Goal: Task Accomplishment & Management: Use online tool/utility

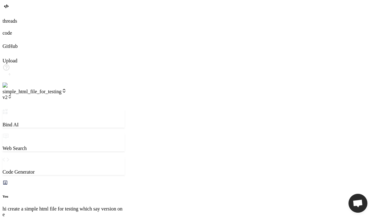
scroll to position [248, 0]
click at [12, 88] on img at bounding box center [13, 86] width 21 height 6
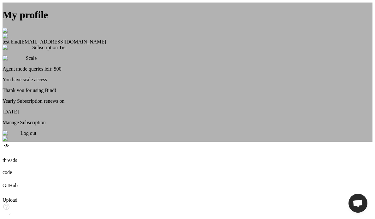
click at [12, 142] on div "My profile test bind testbind1@mailinator.com Subscription Tier Scale Agent mod…" at bounding box center [188, 72] width 370 height 139
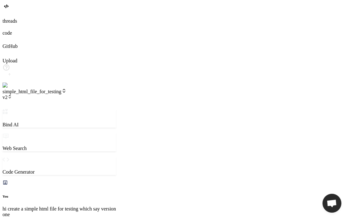
scroll to position [525, 0]
type textarea "x"
type textarea "p"
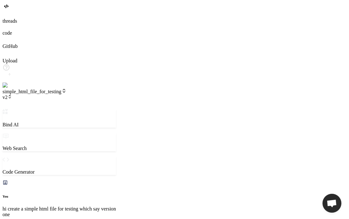
type textarea "x"
type textarea "pl"
type textarea "x"
type textarea "ple"
type textarea "x"
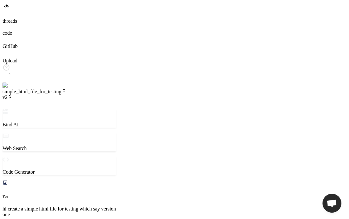
type textarea "plea"
type textarea "x"
type textarea "pleas"
type textarea "x"
type textarea "please"
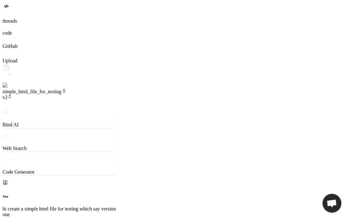
type textarea "x"
type textarea "please"
type textarea "x"
type textarea "please n"
type textarea "x"
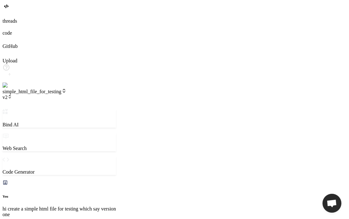
type textarea "please no"
type textarea "x"
type textarea "please now"
type textarea "x"
type textarea "please now"
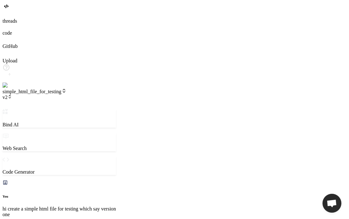
type textarea "x"
type textarea "please now c"
type textarea "x"
type textarea "please now ch"
type textarea "x"
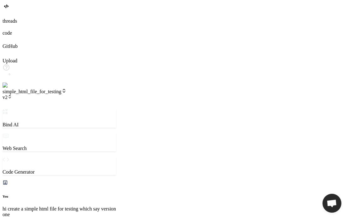
type textarea "please now cha"
type textarea "x"
type textarea "please now chan"
type textarea "x"
type textarea "please now chang"
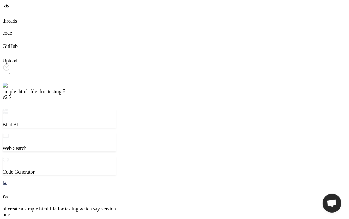
type textarea "x"
type textarea "please now change"
type textarea "x"
type textarea "please now change"
type textarea "x"
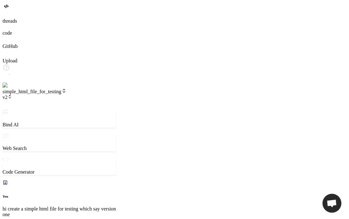
type textarea "please now change h"
type textarea "x"
type textarea "please now change he"
type textarea "x"
type textarea "please now change hea"
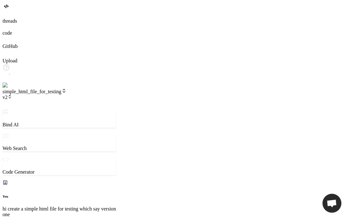
type textarea "x"
type textarea "please now change head"
type textarea "x"
type textarea "please now change headi"
type textarea "x"
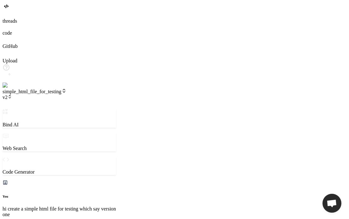
type textarea "please now change headin"
type textarea "x"
type textarea "please now change heading"
type textarea "x"
type textarea "please now change heading"
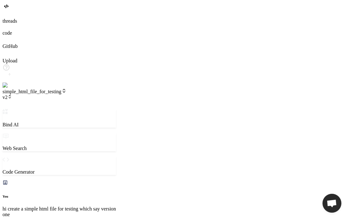
type textarea "x"
type textarea "please now change heading r"
type textarea "x"
type textarea "please now change heading ro"
type textarea "x"
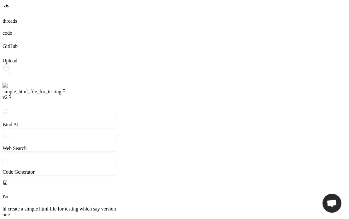
type textarea "please now change heading ro"
type textarea "x"
type textarea "please now change heading ro"
type textarea "x"
type textarea "please now change heading r"
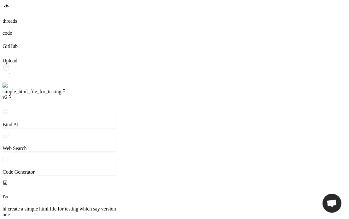
type textarea "x"
type textarea "please now change heading"
type textarea "x"
type textarea "please now change heading t"
type textarea "x"
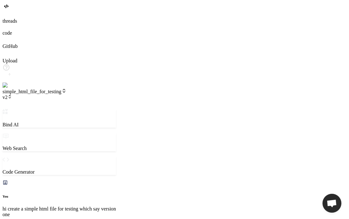
type textarea "please now change heading to"
type textarea "x"
type textarea "please now change heading to"
type textarea "x"
type textarea "please now change heading to t"
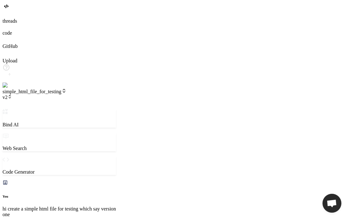
type textarea "x"
type textarea "please now change heading to th"
type textarea "x"
type textarea "please now change heading to the"
type textarea "x"
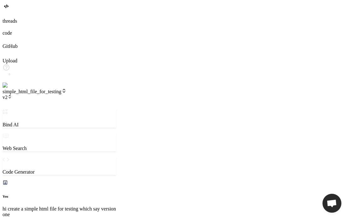
type textarea "please now change heading to the"
type textarea "x"
type textarea "please now change heading to the v"
type textarea "x"
type textarea "please now change heading to the ve"
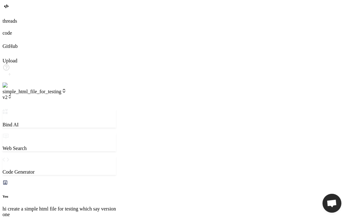
type textarea "x"
type textarea "please now change heading to the ver"
type textarea "x"
type textarea "please now change heading to the vers"
type textarea "x"
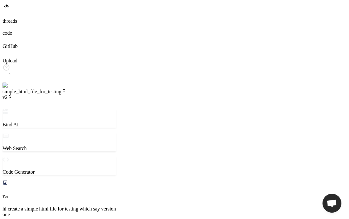
type textarea "please now change heading to the versi"
type textarea "x"
type textarea "please now change heading to the versio"
type textarea "x"
type textarea "please now change heading to the version"
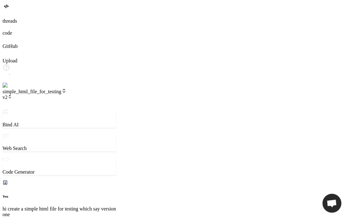
type textarea "x"
type textarea "please now change heading to the version"
type textarea "x"
type textarea "please now change heading to the version 3"
type textarea "x"
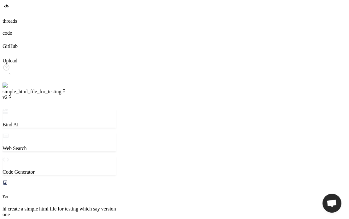
type textarea "please now change heading to the version 3"
click at [12, 95] on span "v2" at bounding box center [7, 97] width 9 height 5
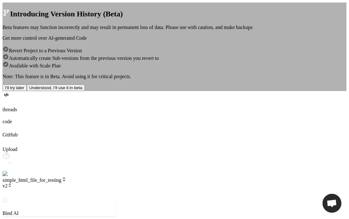
click at [27, 91] on button "I’ll try later" at bounding box center [15, 88] width 24 height 7
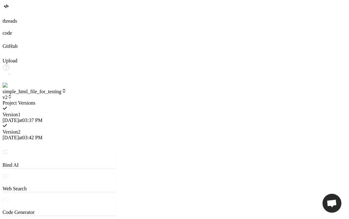
click at [97, 100] on div at bounding box center [60, 100] width 114 height 0
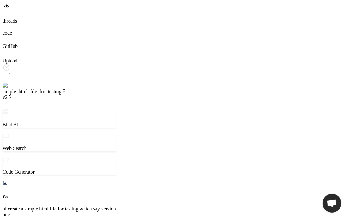
drag, startPoint x: 115, startPoint y: 200, endPoint x: 112, endPoint y: 197, distance: 3.6
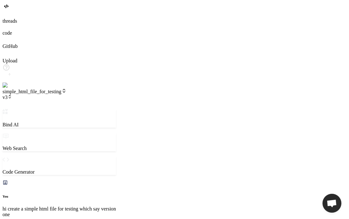
type textarea "x"
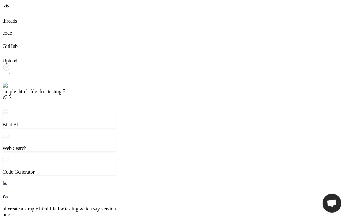
type textarea "<body> <h1>Version 3 test</h1> </body> </html>"
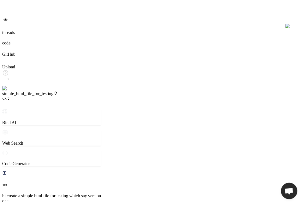
scroll to position [545, 0]
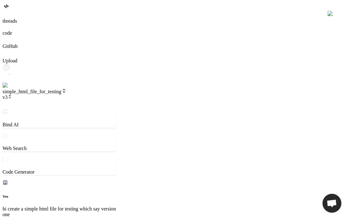
type textarea "x"
type textarea "<body> <h1>Version 3 test</h1> </body> </html>"
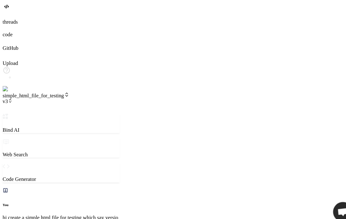
type textarea "x"
type textarea "</head> <body> <h1>Version 3 test</h1> </body> </html>"
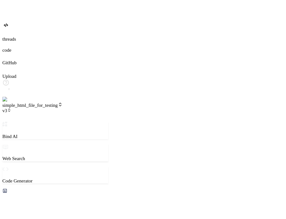
scroll to position [708, 0]
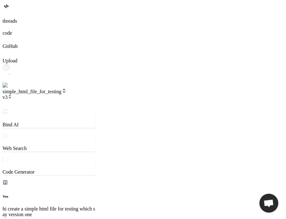
type textarea "x"
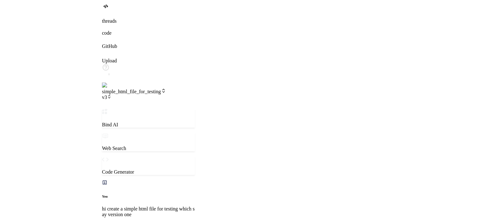
scroll to position [375, 0]
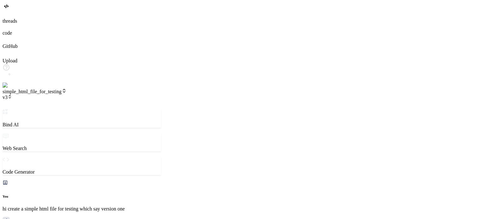
click at [103, 88] on header "simple_html_file_for_testing v3 Created with Pixso." at bounding box center [82, 98] width 158 height 21
click at [12, 95] on icon at bounding box center [10, 97] width 4 height 4
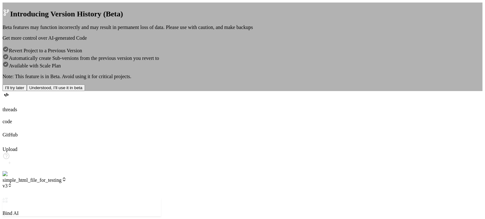
click at [27, 91] on button "I’ll try later" at bounding box center [15, 88] width 24 height 7
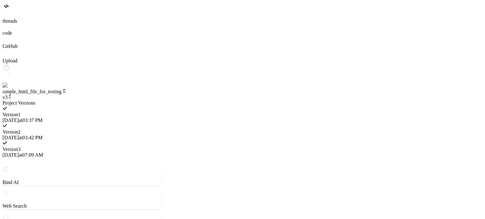
click at [152, 112] on div "Version 1" at bounding box center [82, 115] width 158 height 6
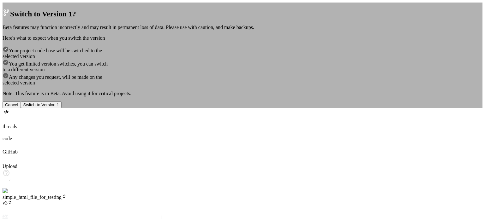
click at [62, 108] on button "Switch to Version 1" at bounding box center [41, 105] width 41 height 7
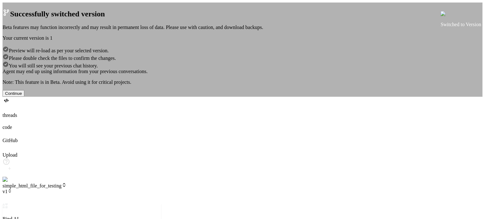
scroll to position [266, 0]
click at [24, 97] on button "Continue" at bounding box center [14, 93] width 22 height 7
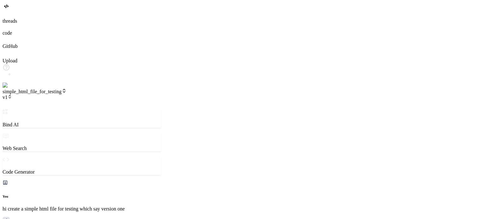
scroll to position [521, 0]
click at [12, 95] on span "v1" at bounding box center [7, 97] width 9 height 5
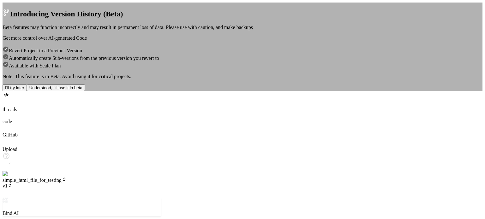
click at [101, 6] on div "Introducing Version History (Beta) Beta features may function incorrectly and m…" at bounding box center [243, 47] width 480 height 89
type textarea "x"
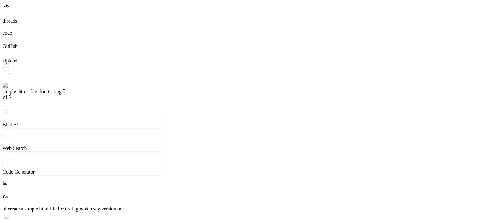
scroll to position [0, 0]
type textarea "<!DOCTYPE html> <html lang="en"> <head> <meta charset="UTF-8"> <meta name="view…"
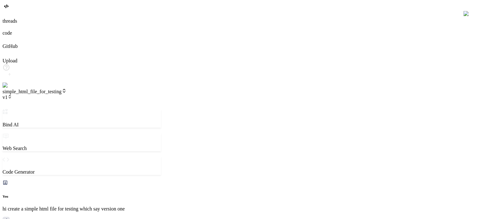
type textarea "x"
type textarea "<!DOCTYPE html> <html lang="en"> <head> <meta charset="UTF-8"> <meta name="view…"
type textarea "x"
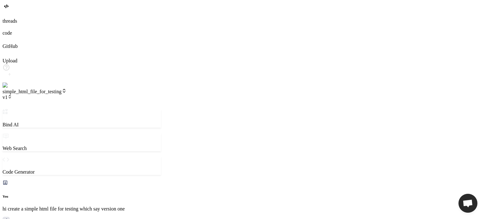
scroll to position [340, 0]
click at [12, 95] on span "v1" at bounding box center [7, 97] width 9 height 5
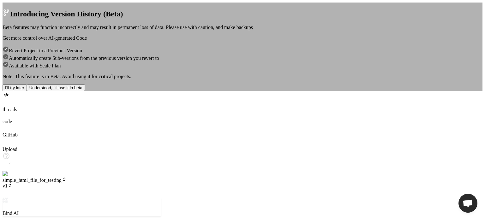
click at [193, 4] on div "Introducing Version History (Beta) Beta features may function incorrectly and m…" at bounding box center [243, 47] width 480 height 89
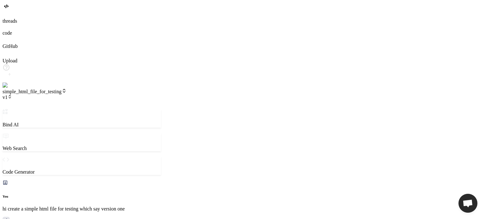
scroll to position [54, 0]
click at [12, 95] on span "v1" at bounding box center [7, 97] width 9 height 5
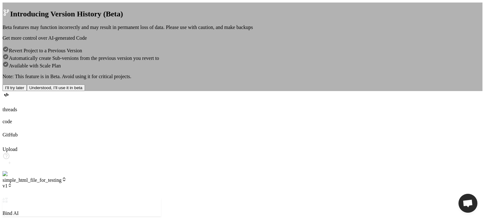
scroll to position [230, 0]
click at [85, 91] on button "Understood, I’ll use it in beta" at bounding box center [56, 88] width 58 height 7
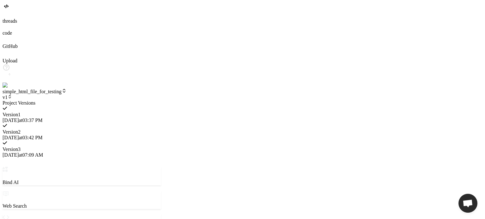
click at [147, 147] on div "Version 3" at bounding box center [82, 150] width 158 height 6
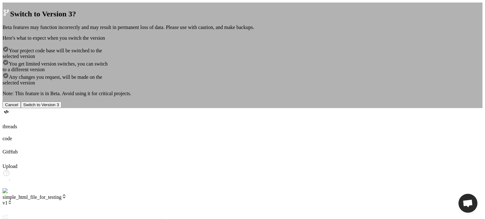
click at [62, 108] on button "Switch to Version 3" at bounding box center [41, 105] width 41 height 7
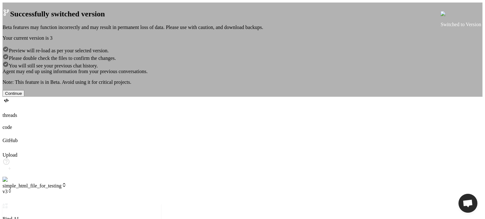
scroll to position [266, 0]
click at [24, 97] on button "Continue" at bounding box center [14, 93] width 22 height 7
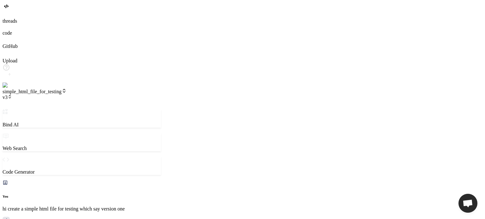
scroll to position [309, 0]
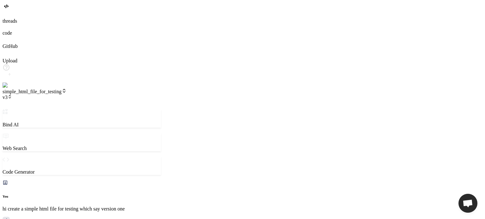
click at [12, 95] on span "v3" at bounding box center [7, 97] width 9 height 5
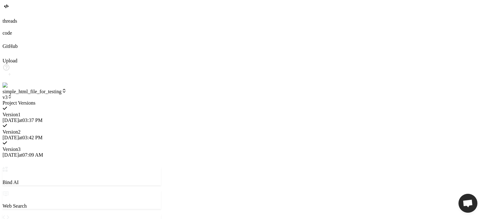
click at [21, 129] on span "Version 2" at bounding box center [12, 131] width 18 height 5
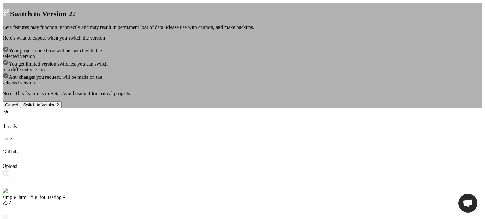
click at [62, 108] on button "Switch to Version 2" at bounding box center [41, 105] width 41 height 7
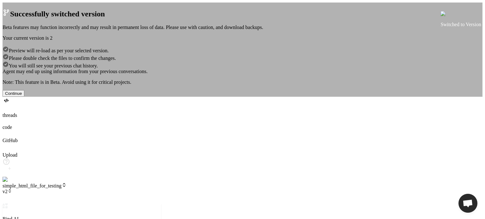
scroll to position [533, 0]
click at [24, 97] on button "Continue" at bounding box center [14, 93] width 22 height 7
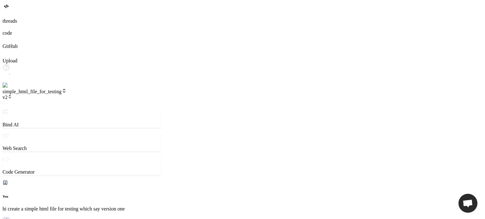
scroll to position [763, 0]
click at [12, 95] on icon at bounding box center [10, 97] width 4 height 4
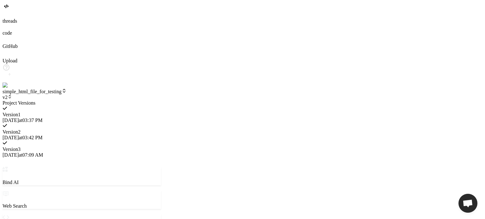
click at [97, 100] on div at bounding box center [82, 100] width 158 height 0
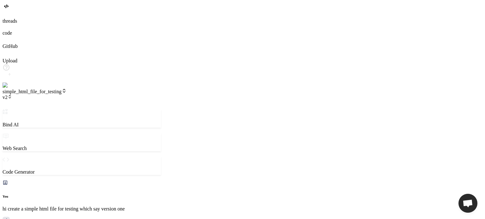
type textarea "x"
type textarea "n"
type textarea "x"
type textarea "no"
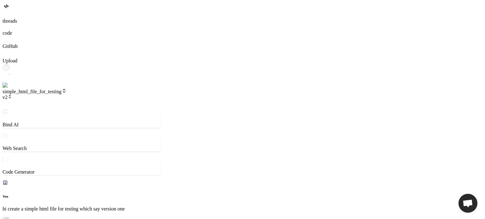
type textarea "x"
type textarea "no"
type textarea "x"
type textarea "no"
type textarea "x"
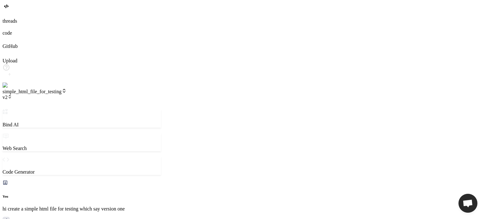
type textarea "now"
type textarea "x"
type textarea "now"
type textarea "x"
type textarea "now c"
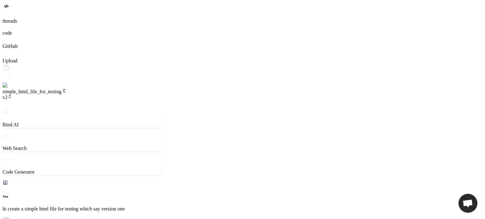
type textarea "x"
type textarea "now ch"
type textarea "x"
type textarea "now cha"
type textarea "x"
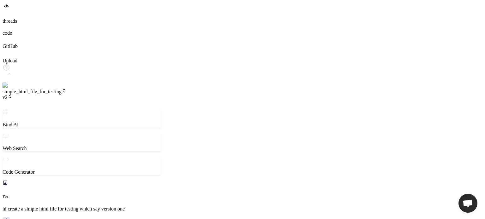
type textarea "now chan"
type textarea "x"
type textarea "now chang"
type textarea "x"
type textarea "now change"
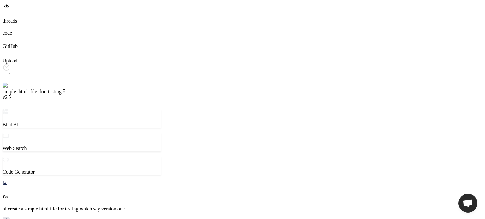
type textarea "x"
type textarea "now change"
type textarea "x"
type textarea "now change h"
type textarea "x"
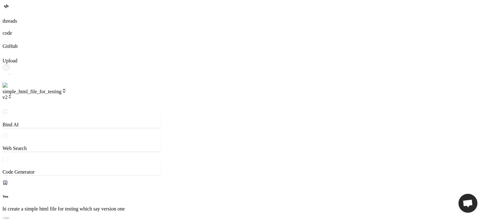
type textarea "now change he"
type textarea "x"
type textarea "now change hea"
type textarea "x"
type textarea "now change head"
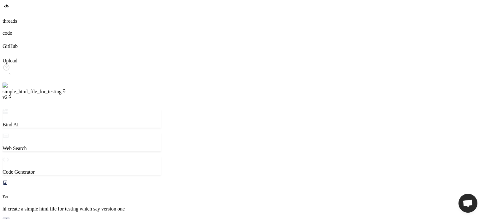
type textarea "x"
type textarea "now change headi"
type textarea "x"
type textarea "now change headin"
type textarea "x"
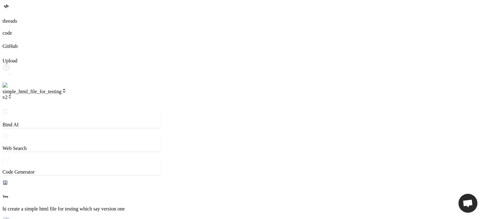
type textarea "now change heading"
type textarea "x"
type textarea "now change heading"
type textarea "x"
type textarea "now change heading t"
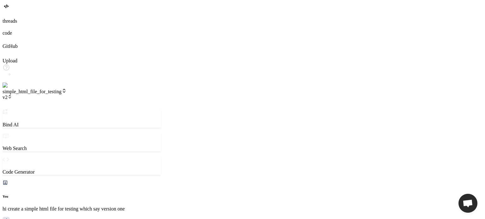
type textarea "x"
type textarea "now change heading to"
type textarea "x"
type textarea "now change heading to"
type textarea "x"
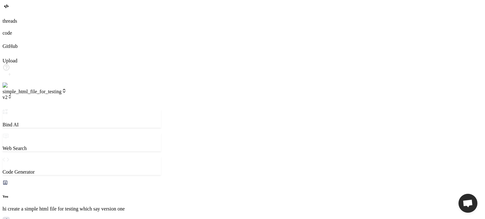
type textarea "now change heading to v"
type textarea "x"
type textarea "now change heading to ve"
type textarea "x"
type textarea "now change heading to ver"
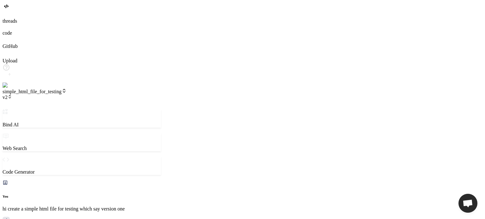
type textarea "x"
type textarea "now change heading to vers"
type textarea "x"
type textarea "now change heading to versi"
type textarea "x"
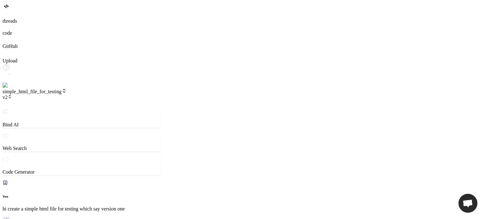
type textarea "now change heading to versio"
type textarea "x"
type textarea "now change heading to version"
type textarea "x"
type textarea "now change heading to version"
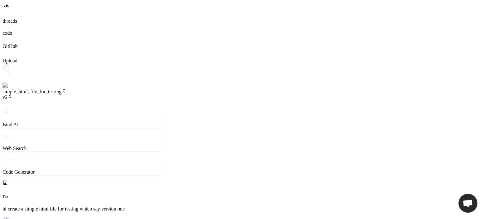
type textarea "x"
type textarea "now change heading to version 2"
type textarea "x"
type textarea "now change heading to version 2"
type textarea "x"
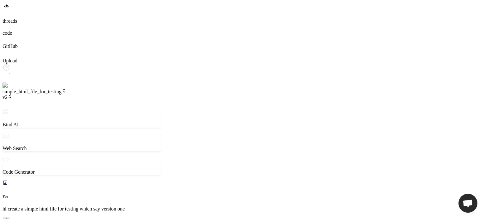
type textarea "now change heading to version 2 o"
type textarea "x"
type textarea "now change heading to version 2"
type textarea "x"
type textarea "now change heading to version 2"
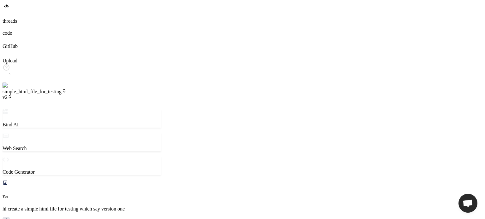
type textarea "x"
type textarea "now change heading to version"
type textarea "x"
type textarea "now change heading to version"
type textarea "x"
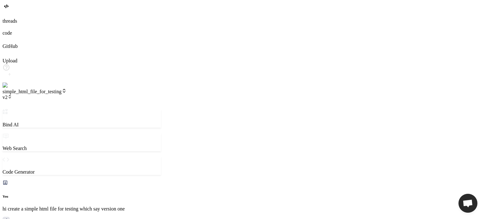
type textarea "now change heading to versio"
type textarea "x"
type textarea "now change heading to vers"
type textarea "x"
type textarea "now change heading to ver"
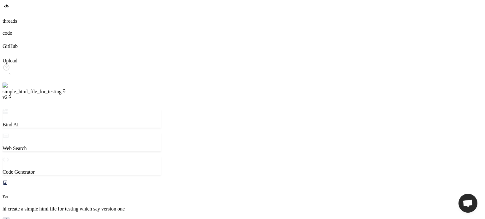
type textarea "x"
type textarea "now change heading to ve"
type textarea "x"
type textarea "now change heading to v"
type textarea "x"
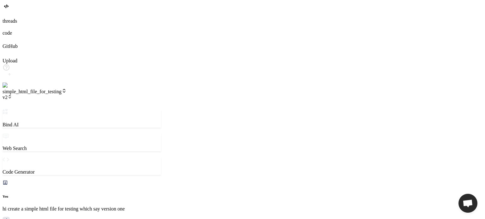
type textarea "now change heading to"
type textarea "x"
type textarea "now change heading to s"
type textarea "x"
type textarea "now change heading to su"
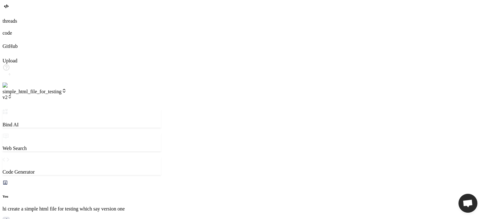
type textarea "x"
type textarea "now change heading to sub"
type textarea "x"
type textarea "now change heading to sub"
type textarea "x"
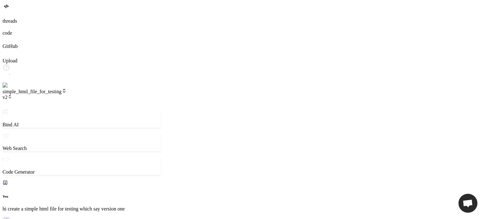
type textarea "now change heading to sub v"
type textarea "x"
type textarea "now change heading to sub ve"
type textarea "x"
type textarea "now change heading to sub ver"
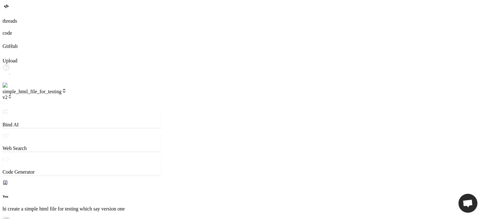
type textarea "x"
type textarea "now change heading to sub veri"
type textarea "x"
type textarea "now change heading to sub verio"
type textarea "x"
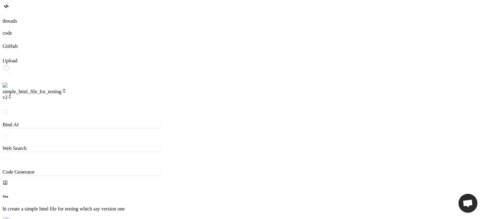
type textarea "now change heading to sub veri"
type textarea "x"
type textarea "now change heading to sub ver"
type textarea "x"
type textarea "now change heading to sub vers"
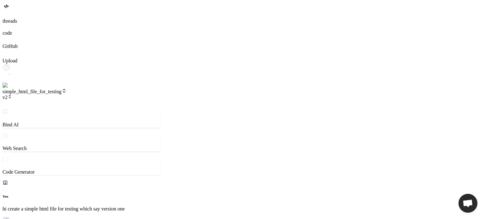
type textarea "x"
type textarea "now change heading to sub versi"
type textarea "x"
type textarea "now change heading to sub versio"
type textarea "x"
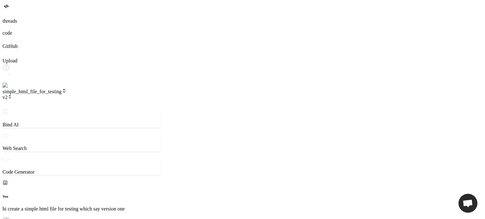
type textarea "now change heading to sub version"
type textarea "x"
type textarea "now change heading to sub version"
type textarea "x"
type textarea "now change heading to sub version o"
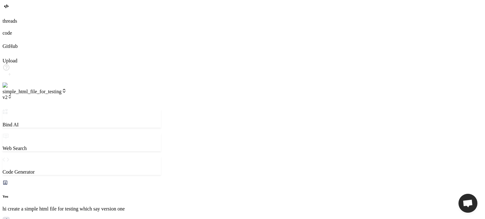
type textarea "x"
type textarea "now change heading to sub version on"
type textarea "x"
type textarea "now change heading to sub version one"
type textarea "x"
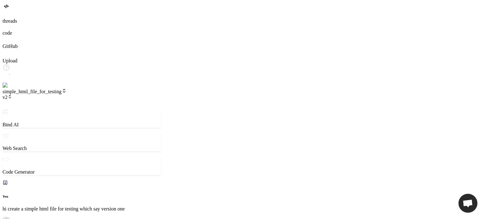
type textarea "now change heading to sub version one"
type textarea "x"
type textarea "now change heading to sub version one o"
type textarea "x"
type textarea "now change heading to sub version one of"
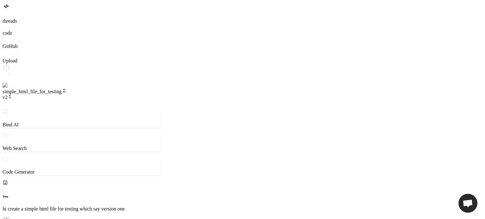
type textarea "x"
type textarea "now change heading to sub version one of"
type textarea "x"
type textarea "now change heading to sub version one of v"
type textarea "x"
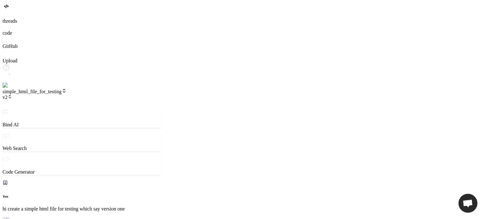
type textarea "now change heading to sub version one of ve"
type textarea "x"
type textarea "now change heading to sub version one of ver"
type textarea "x"
type textarea "now change heading to sub version one of vers"
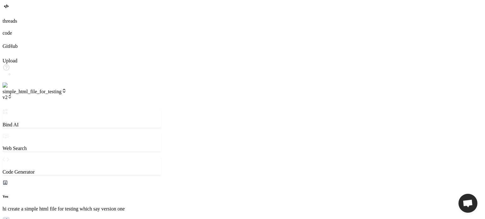
type textarea "x"
type textarea "now change heading to sub version one of versi"
type textarea "x"
type textarea "now change heading to sub version one of versio"
type textarea "x"
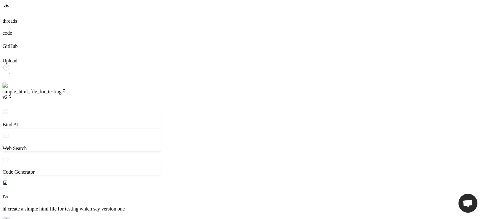
type textarea "now change heading to sub version one of version"
type textarea "x"
type textarea "now change heading to sub version one of version"
type textarea "x"
type textarea "now change heading to sub version one of version 2\"
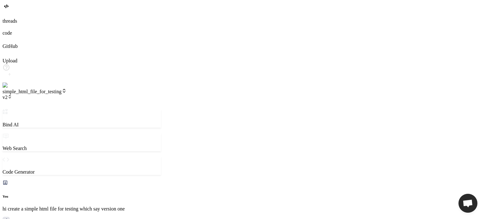
type textarea "x"
type textarea "now change heading to sub version one of version 2"
type textarea "x"
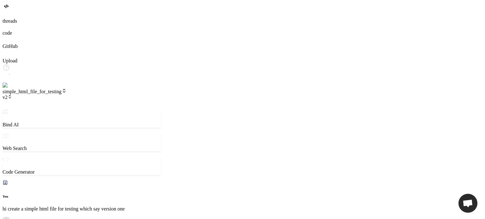
type textarea "x"
type textarea "</body> </html>"
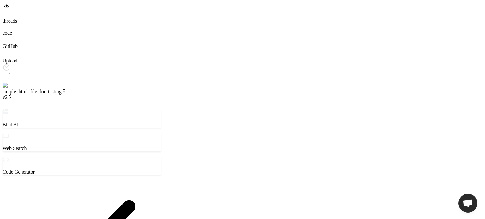
type textarea "x"
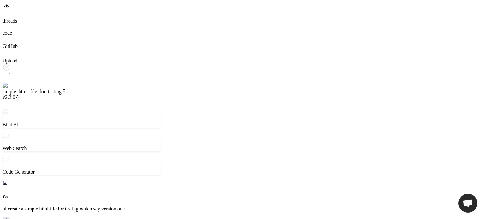
scroll to position [738, 0]
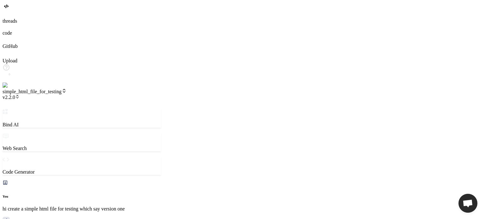
type textarea "<!DOCTYPE html> <html lang="en"> <head> <meta charset="UTF-8"> <meta name="view…"
type textarea "x"
type textarea "<!DOCTYPE html> <html lang="en"> <head> <meta charset="UTF-8"> <meta name="view…"
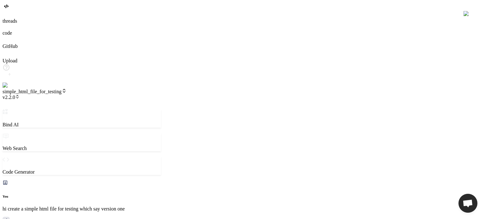
type textarea "x"
